Goal: Task Accomplishment & Management: Manage account settings

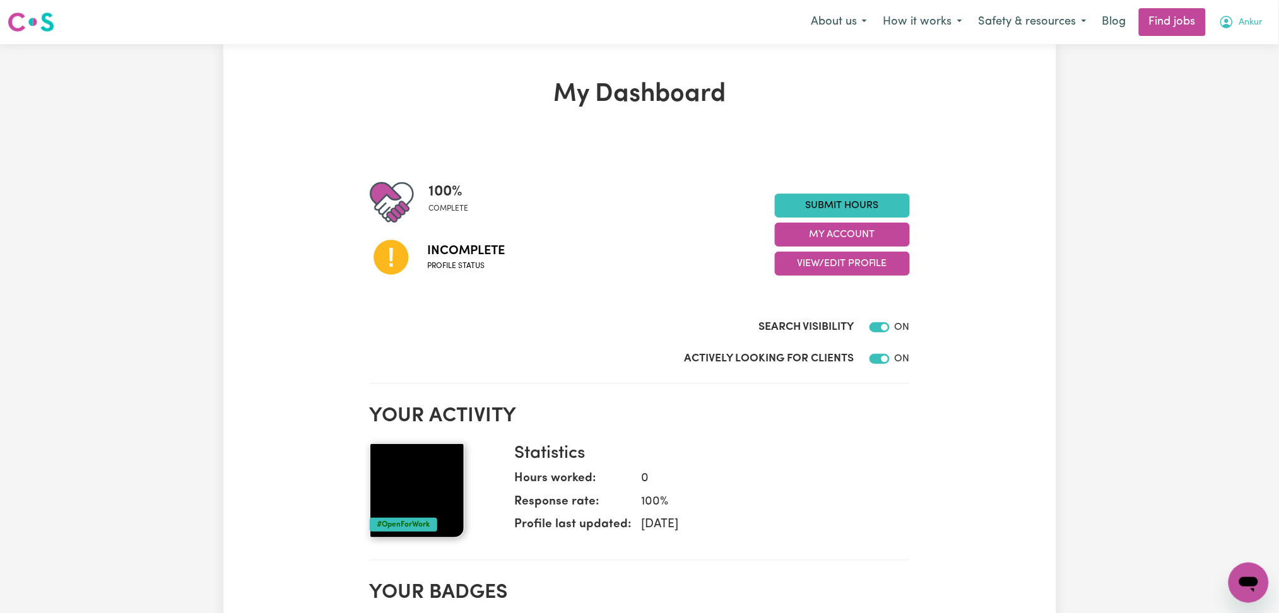
drag, startPoint x: 1244, startPoint y: 26, endPoint x: 1244, endPoint y: 35, distance: 8.2
click at [1244, 28] on span "Ankur" at bounding box center [1251, 23] width 24 height 14
click at [1234, 97] on link "Logout" at bounding box center [1221, 97] width 100 height 24
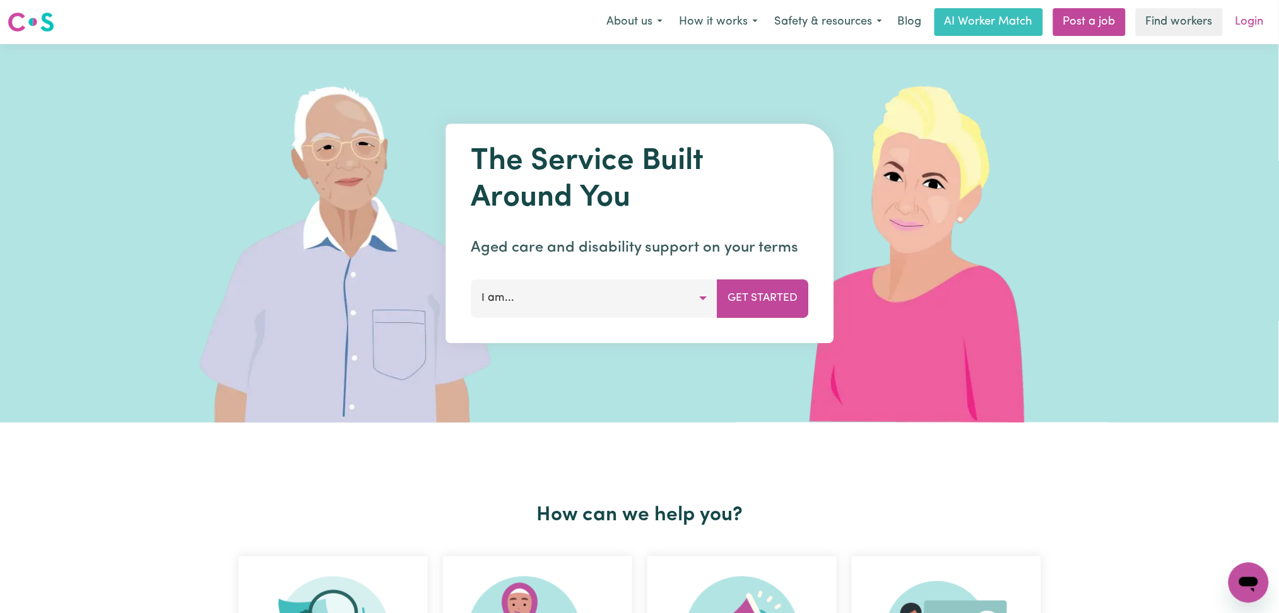
click at [1250, 24] on link "Login" at bounding box center [1250, 22] width 44 height 28
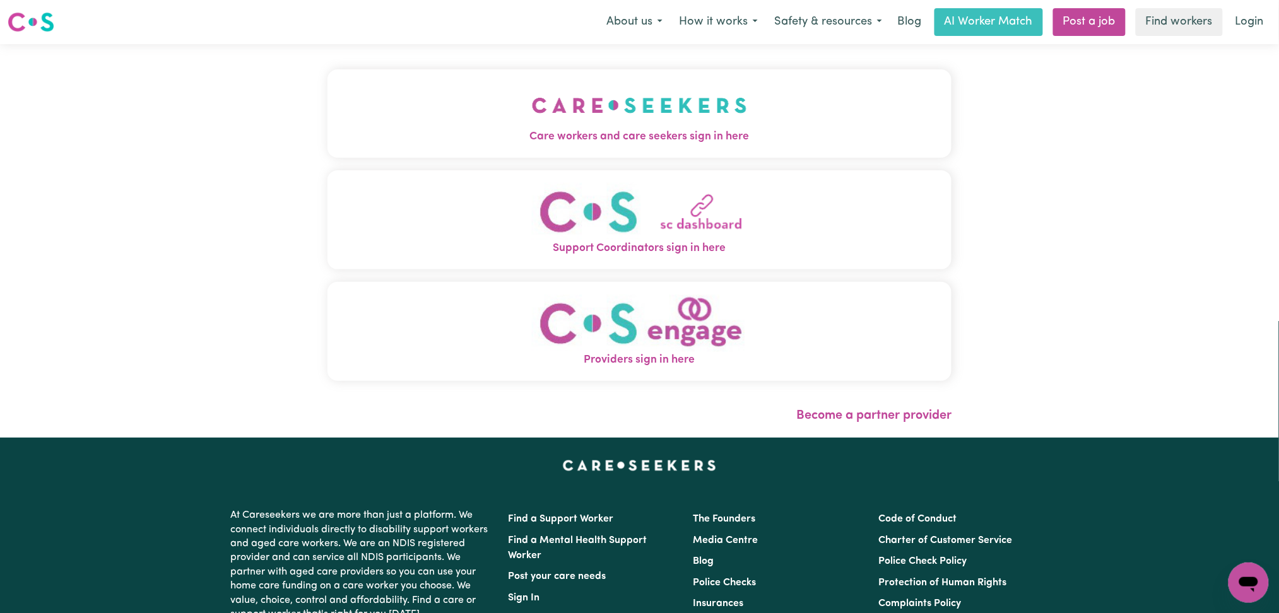
drag, startPoint x: 508, startPoint y: 110, endPoint x: 462, endPoint y: 137, distance: 53.1
click at [508, 110] on button "Care workers and care seekers sign in here" at bounding box center [639, 113] width 625 height 88
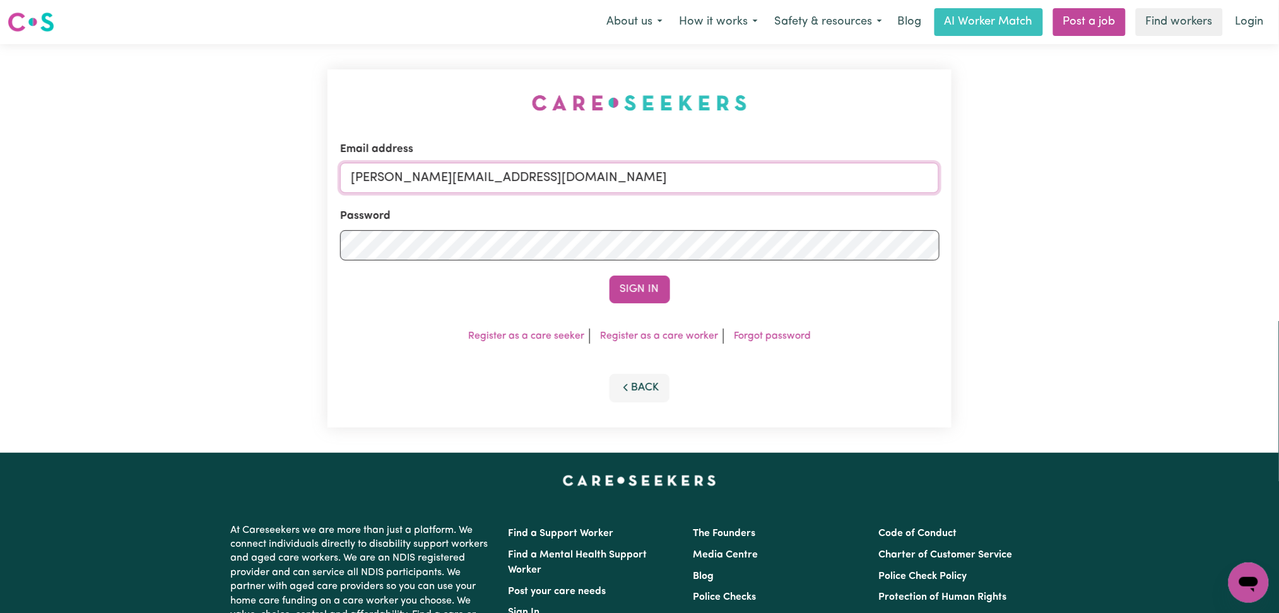
drag, startPoint x: 490, startPoint y: 172, endPoint x: 471, endPoint y: 192, distance: 27.2
click at [490, 172] on input "[PERSON_NAME][EMAIL_ADDRESS][DOMAIN_NAME]" at bounding box center [639, 178] width 599 height 30
drag, startPoint x: 415, startPoint y: 167, endPoint x: 749, endPoint y: 212, distance: 336.8
click at [775, 179] on input "Superuser~[EMAIL_ADDRESS][DOMAIN_NAME]" at bounding box center [639, 178] width 599 height 30
type input "Superuser~[EMAIL_ADDRESS][DOMAIN_NAME]"
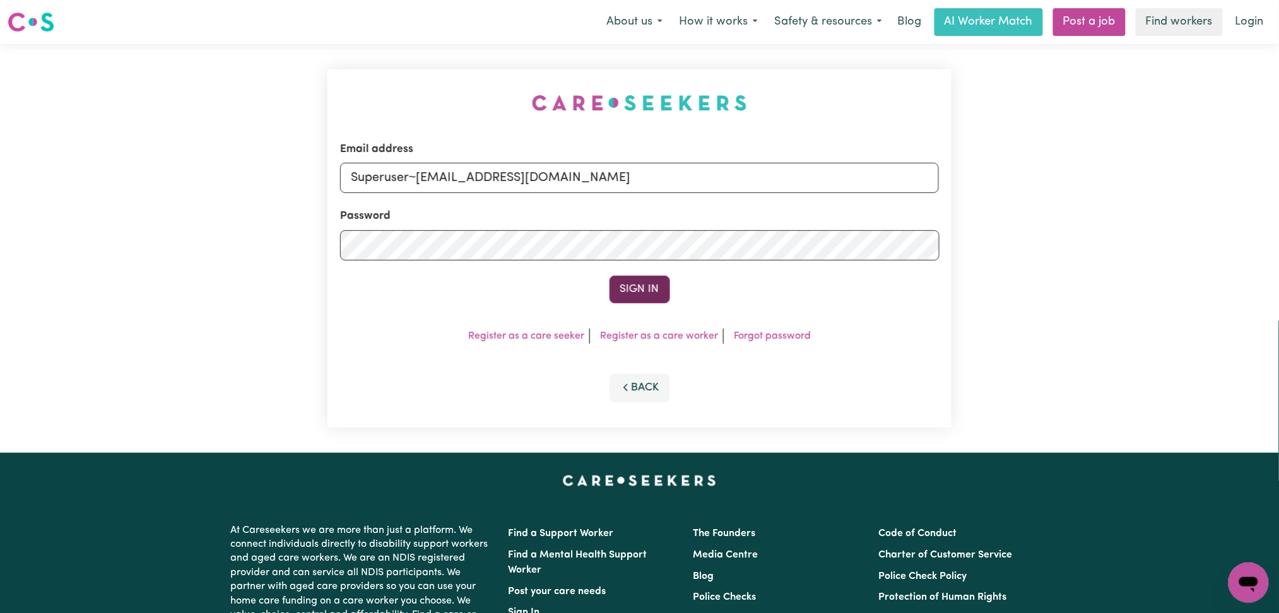
click at [643, 283] on button "Sign In" at bounding box center [639, 290] width 61 height 28
